Goal: Check status: Check status

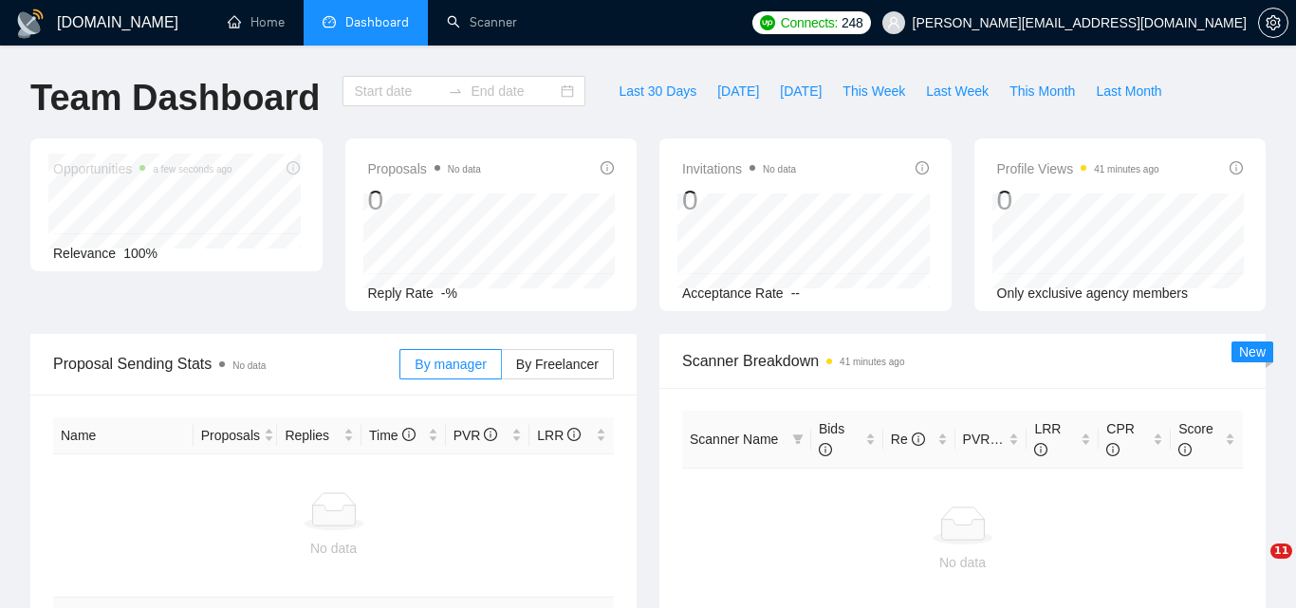
type input "[DATE]"
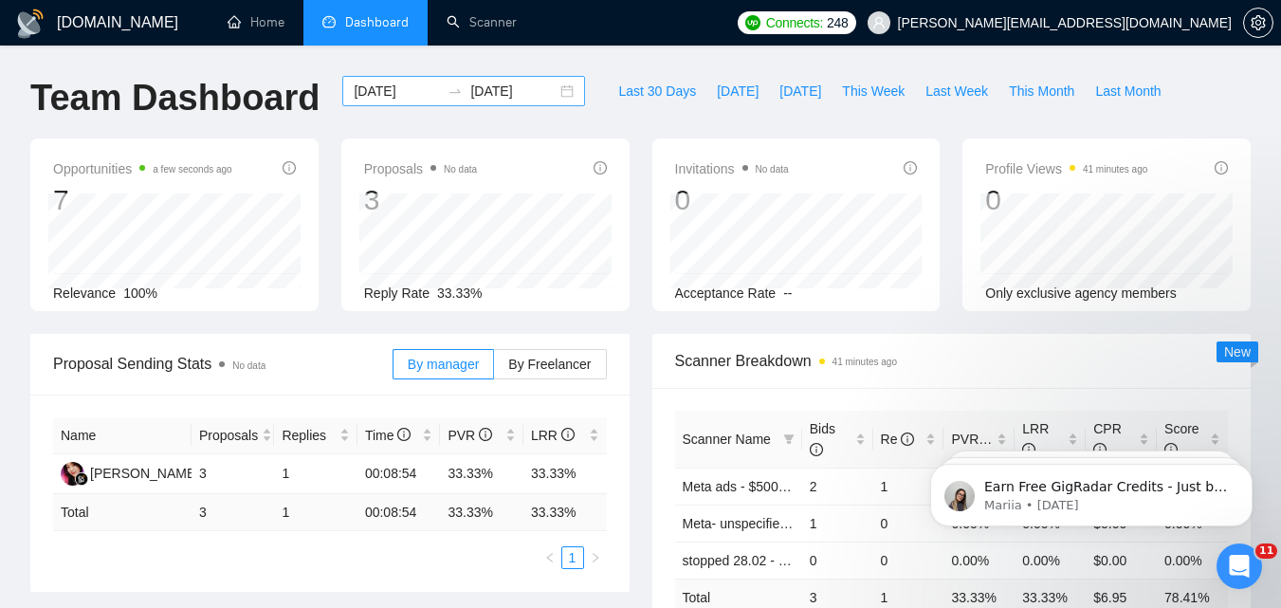
click at [408, 91] on input "[DATE]" at bounding box center [397, 91] width 86 height 21
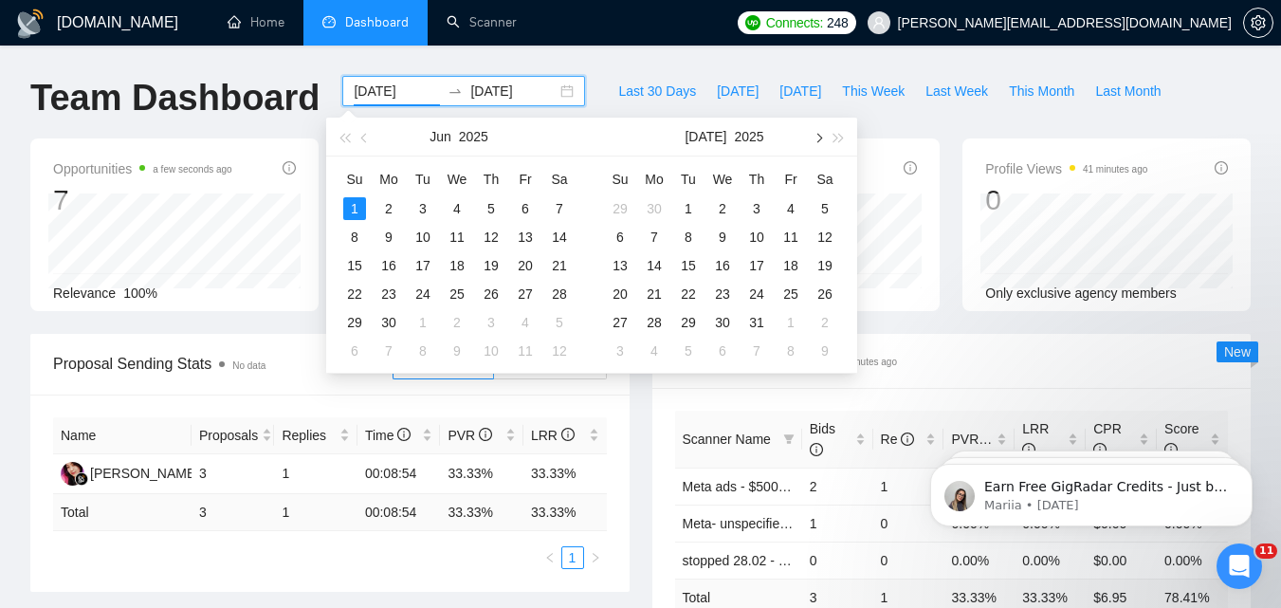
click at [817, 142] on button "button" at bounding box center [817, 137] width 21 height 38
type input "[DATE]"
click at [718, 274] on div "13" at bounding box center [722, 265] width 23 height 23
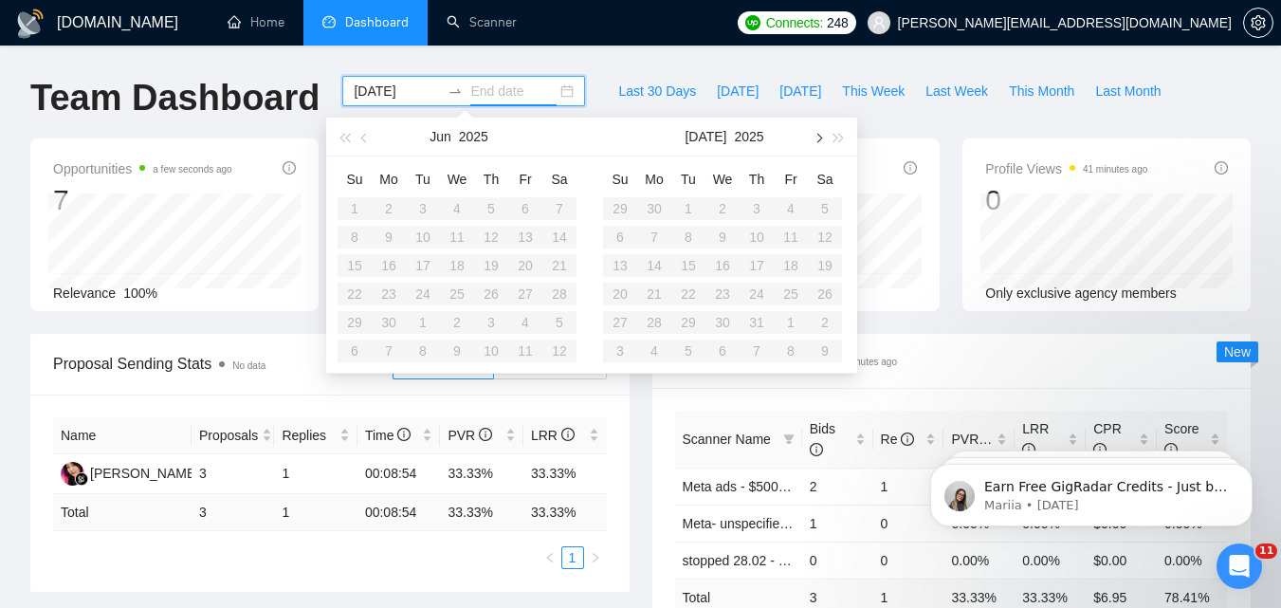
click at [813, 143] on button "button" at bounding box center [817, 137] width 21 height 38
type input "[DATE]"
click at [727, 263] on div "13" at bounding box center [722, 265] width 23 height 23
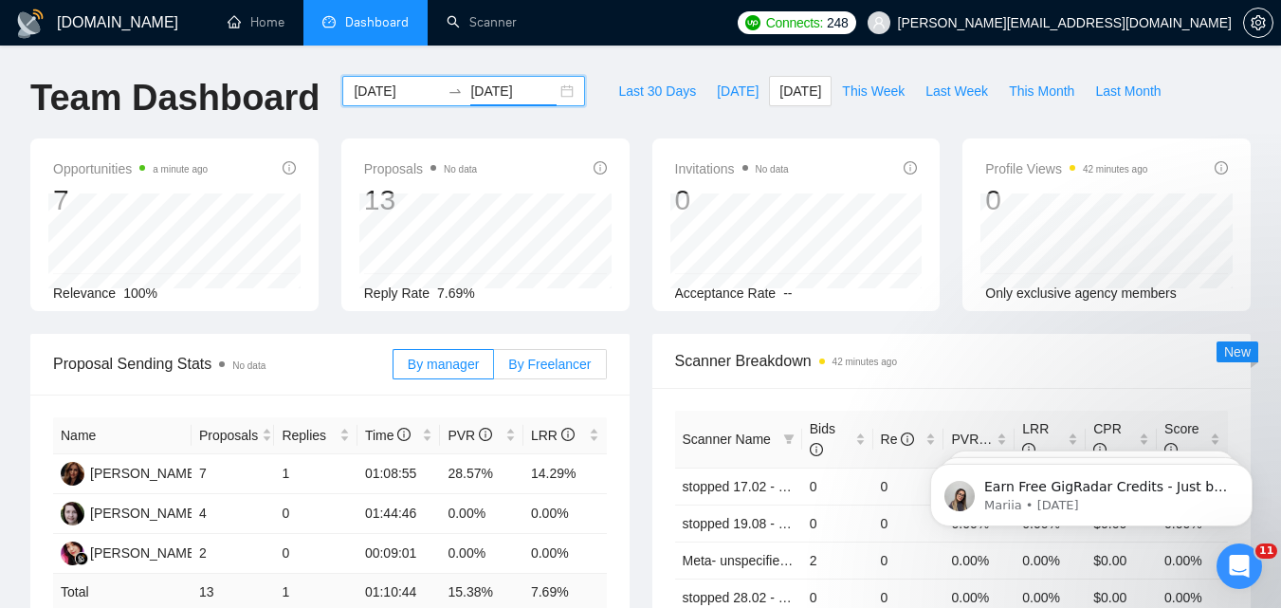
scroll to position [95, 0]
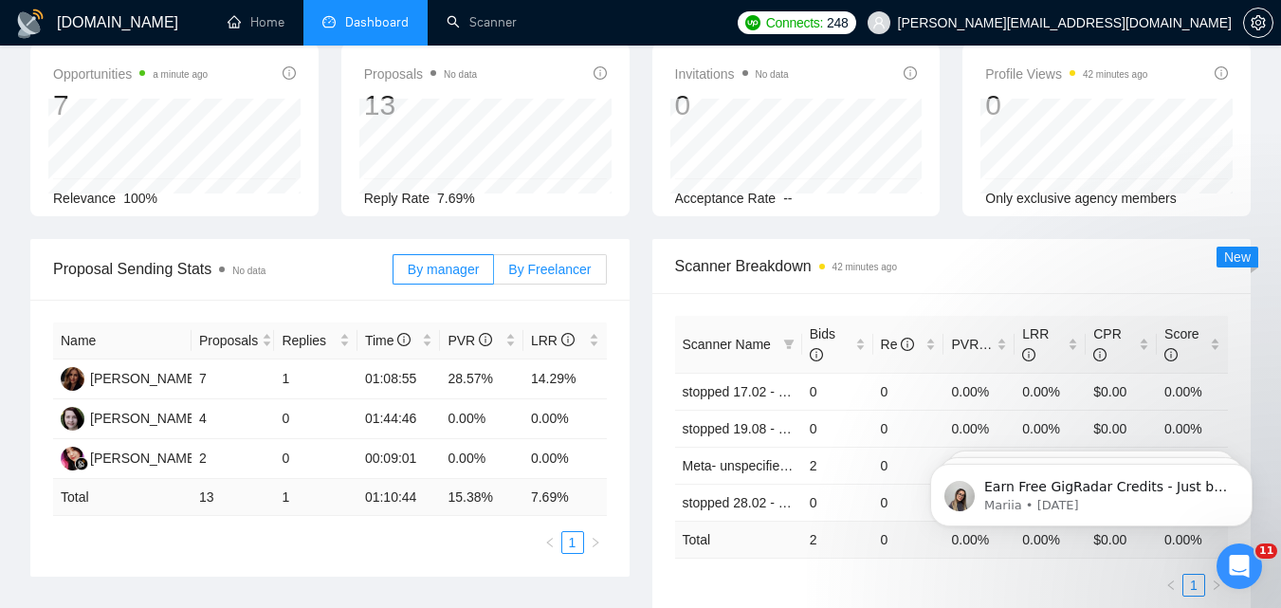
click at [556, 264] on span "By Freelancer" at bounding box center [549, 269] width 83 height 15
click at [494, 274] on input "By Freelancer" at bounding box center [494, 274] width 0 height 0
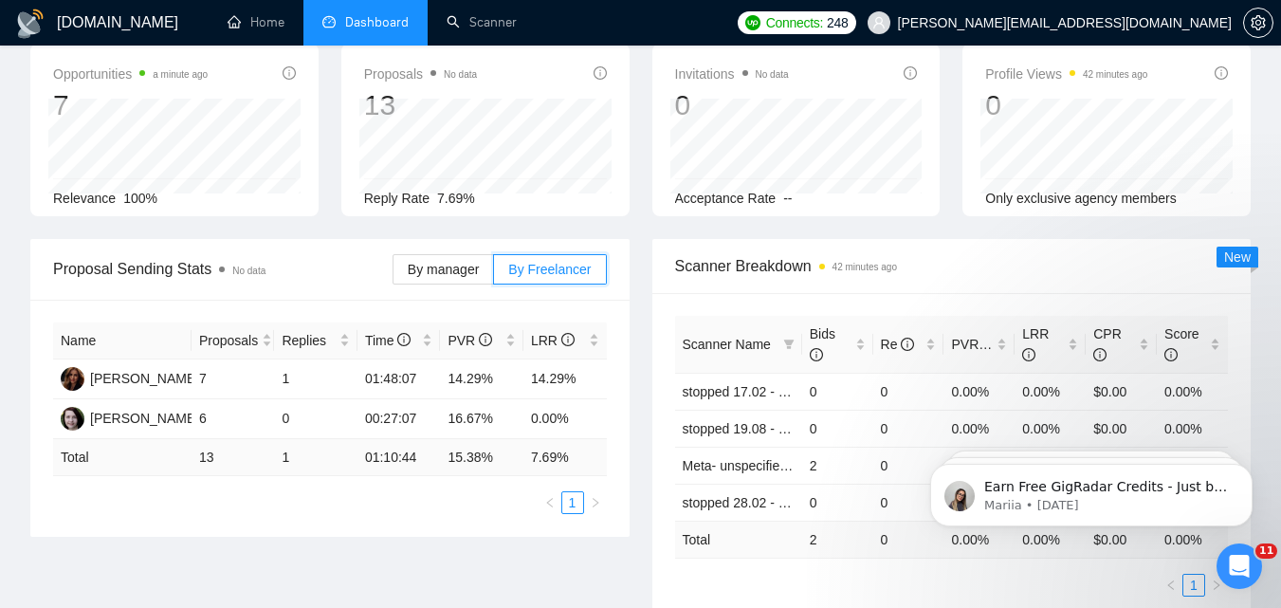
scroll to position [0, 0]
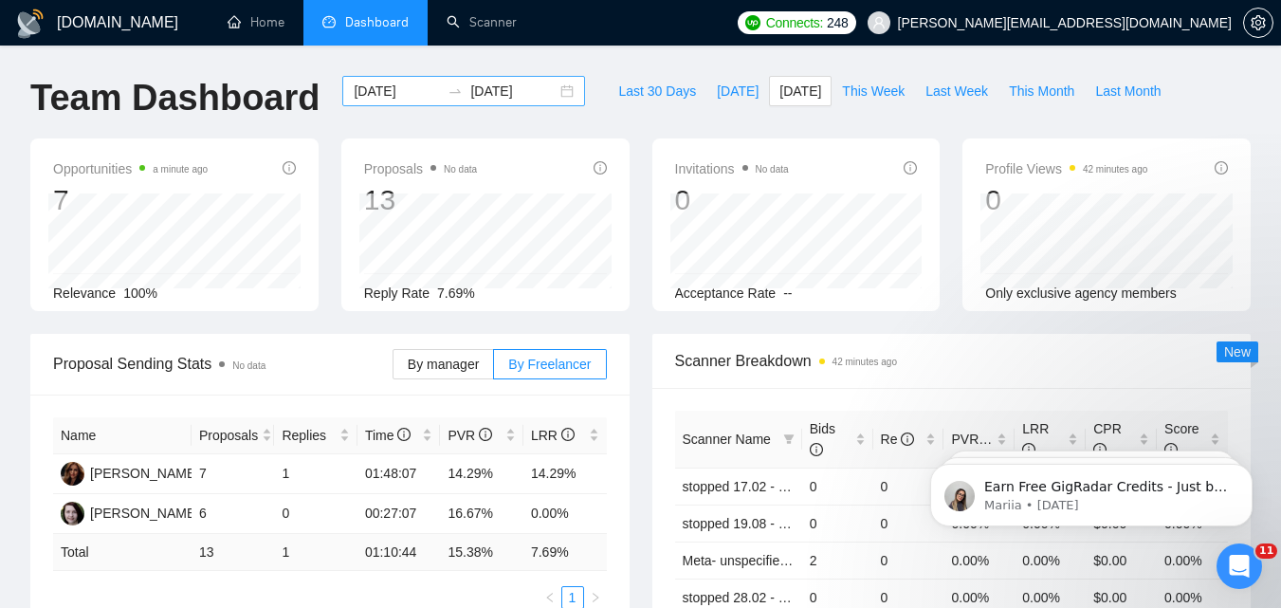
click at [410, 83] on input "[DATE]" at bounding box center [397, 91] width 86 height 21
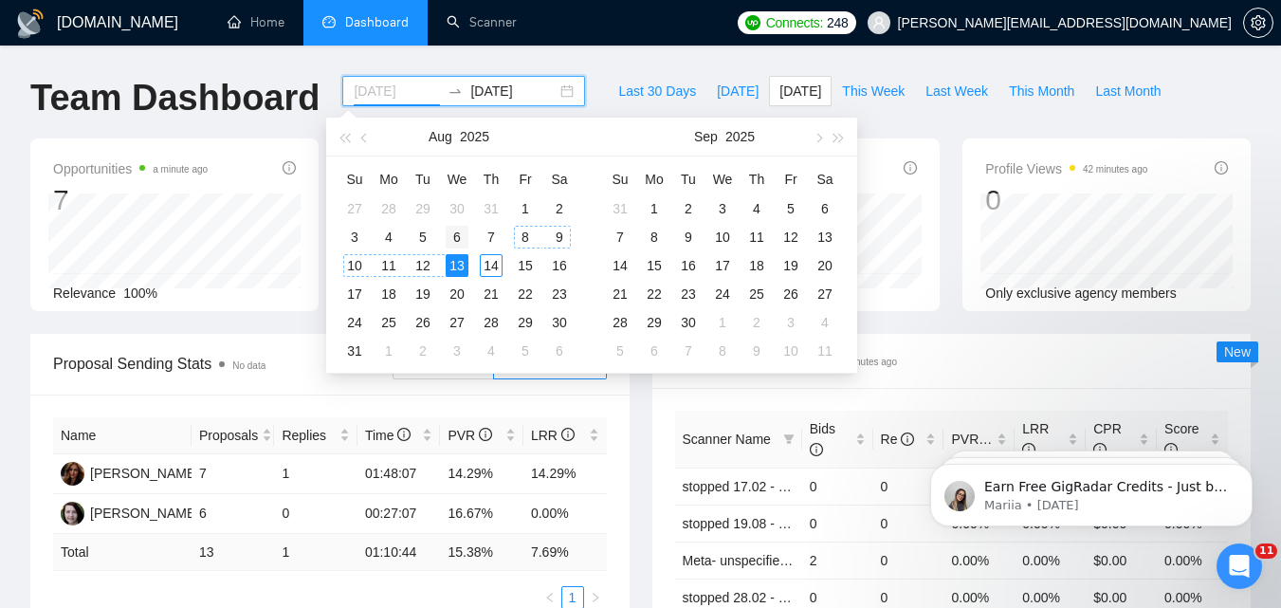
type input "[DATE]"
drag, startPoint x: 460, startPoint y: 240, endPoint x: 457, endPoint y: 259, distance: 19.2
click at [460, 240] on div "6" at bounding box center [457, 237] width 23 height 23
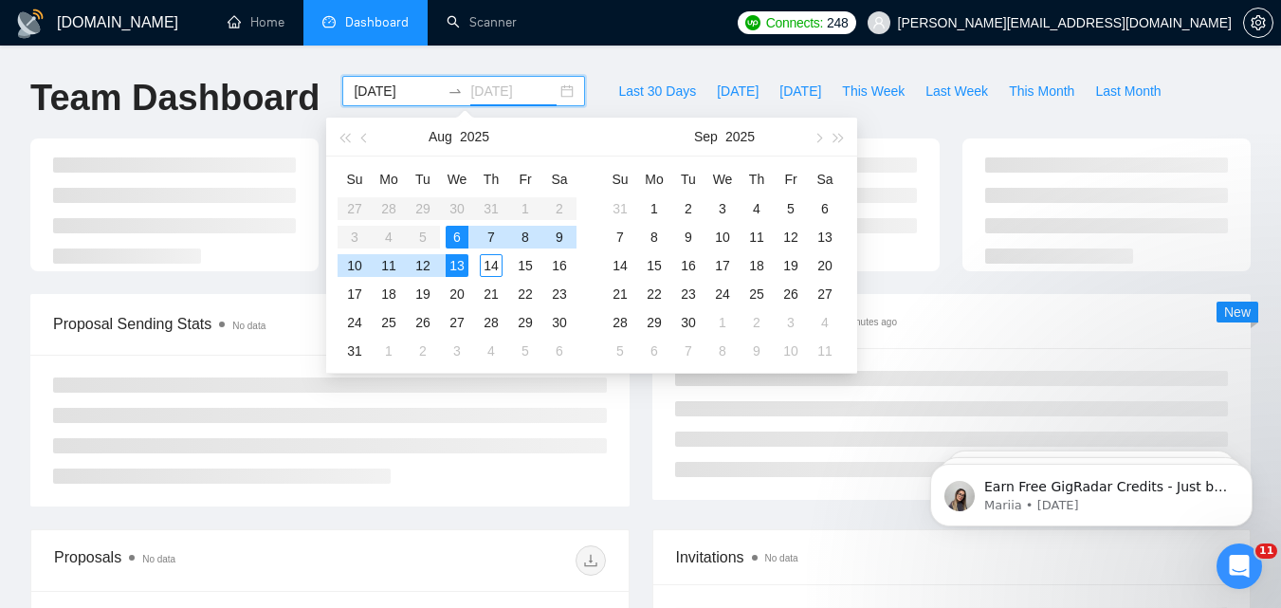
click at [457, 266] on div "13" at bounding box center [457, 265] width 23 height 23
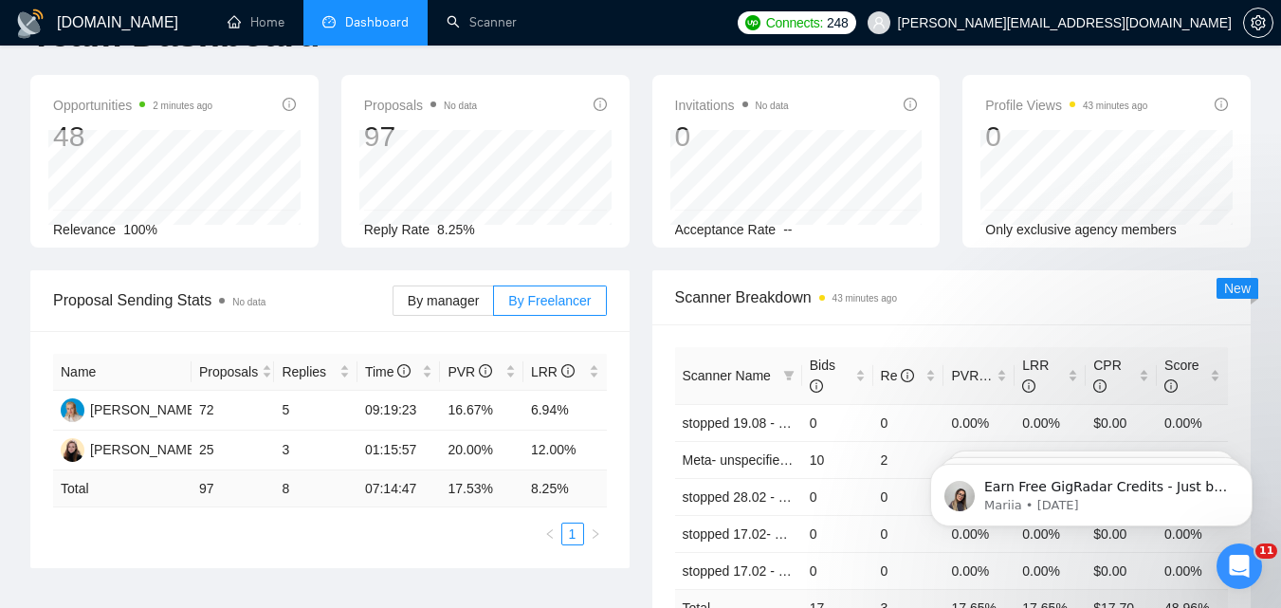
scroll to position [95, 0]
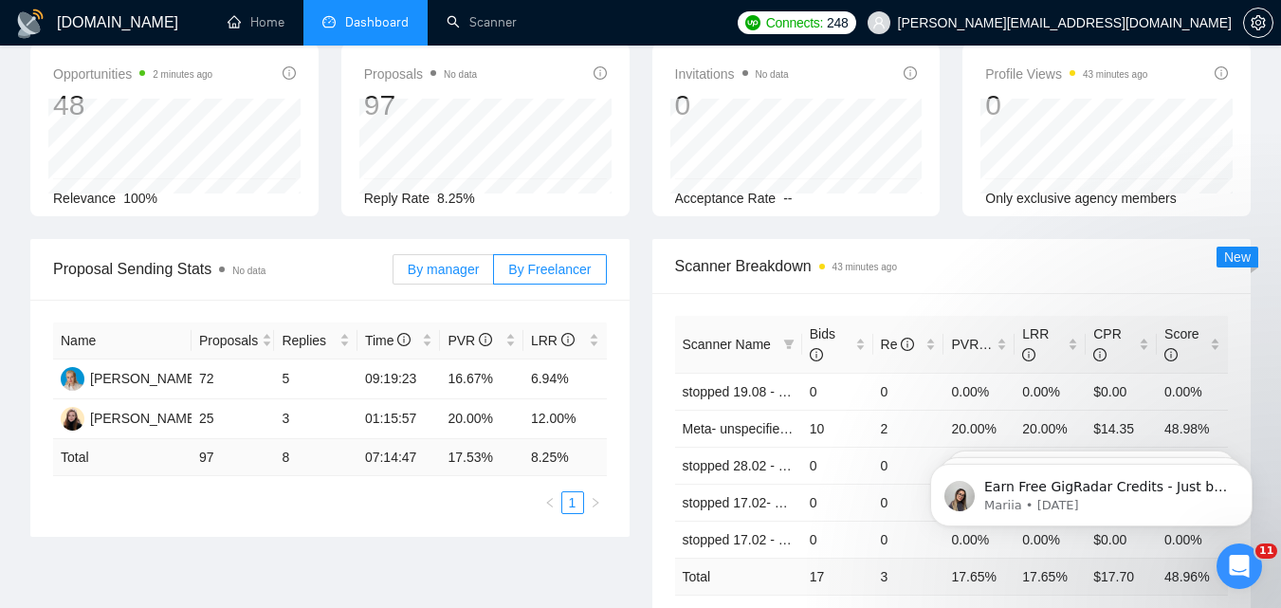
click at [453, 273] on span "By manager" at bounding box center [443, 269] width 71 height 15
click at [394, 274] on input "By manager" at bounding box center [394, 274] width 0 height 0
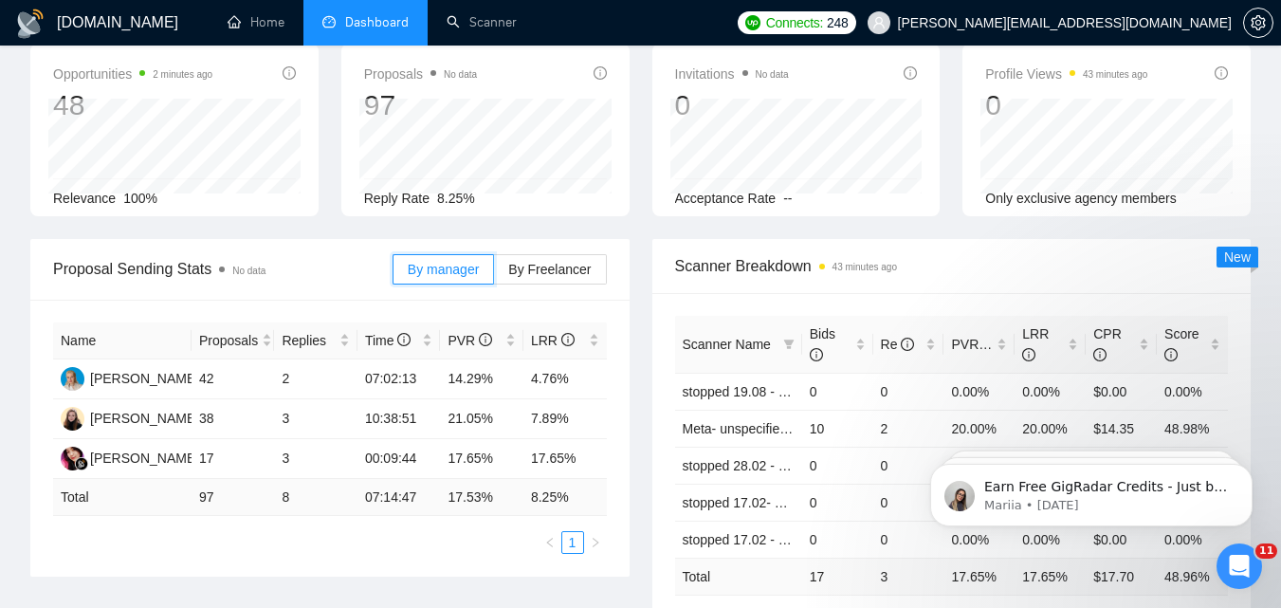
scroll to position [0, 0]
